Goal: Task Accomplishment & Management: Use online tool/utility

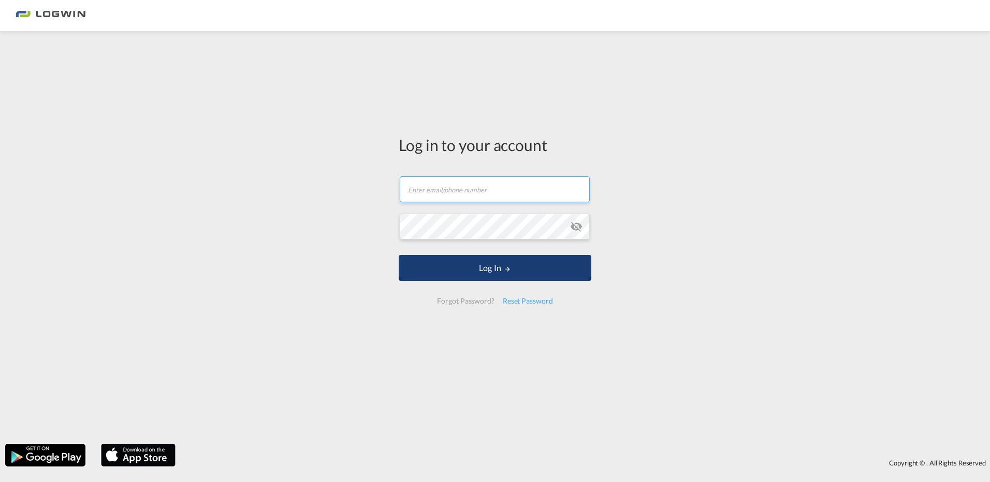
type input "[PERSON_NAME][EMAIL_ADDRESS][PERSON_NAME][DOMAIN_NAME]"
click at [500, 263] on button "Log In" at bounding box center [495, 268] width 193 height 26
